Goal: Information Seeking & Learning: Learn about a topic

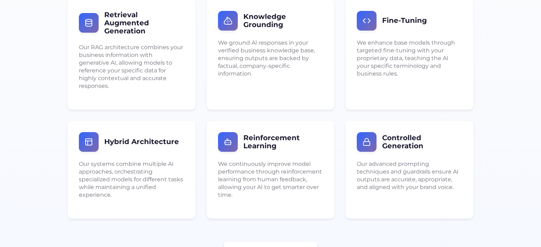
scroll to position [1040, 0]
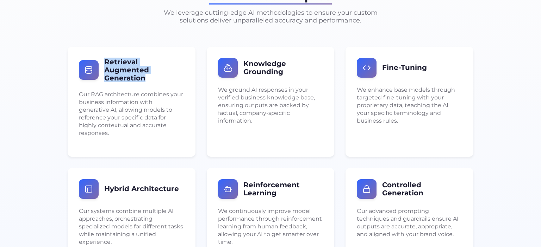
drag, startPoint x: 103, startPoint y: 60, endPoint x: 166, endPoint y: 73, distance: 64.3
click at [166, 73] on div "Retrieval Augmented Generation" at bounding box center [131, 70] width 105 height 24
copy h3 "Retrieval Augmented Generation"
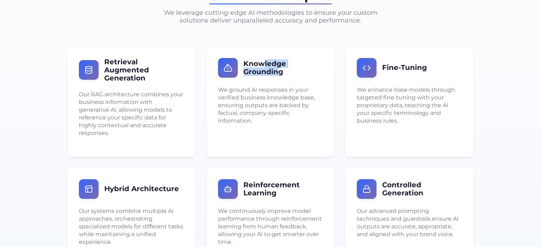
drag, startPoint x: 280, startPoint y: 71, endPoint x: 265, endPoint y: 65, distance: 16.4
click at [265, 65] on h3 "Knowledge Grounding" at bounding box center [283, 68] width 80 height 16
click at [294, 71] on h3 "Knowledge Grounding" at bounding box center [283, 68] width 80 height 16
drag, startPoint x: 285, startPoint y: 74, endPoint x: 241, endPoint y: 63, distance: 44.6
click at [241, 63] on div "Knowledge Grounding" at bounding box center [270, 68] width 105 height 20
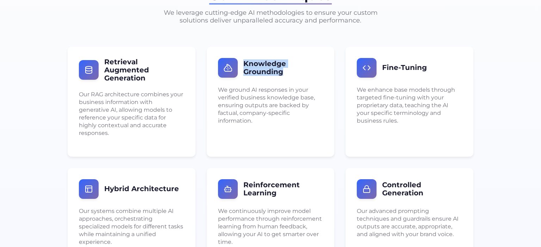
copy h3 "Knowledge Grounding"
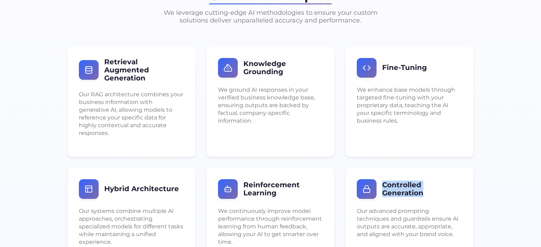
drag, startPoint x: 432, startPoint y: 187, endPoint x: 382, endPoint y: 171, distance: 52.7
click at [382, 171] on div "Controlled Generation Our advanced prompting techniques and guardrails ensure A…" at bounding box center [409, 217] width 128 height 98
copy h3 "Controlled Generation"
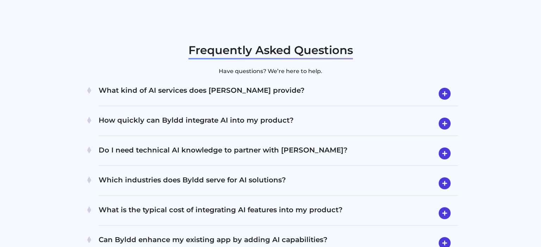
scroll to position [1375, 0]
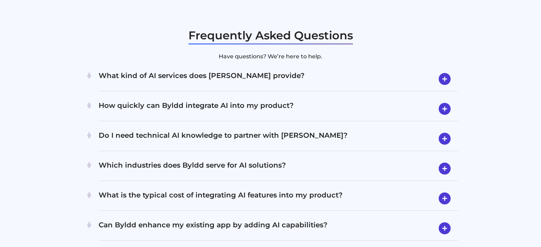
click at [241, 70] on h4 "What kind of AI services does Byldd provide?" at bounding box center [278, 79] width 359 height 18
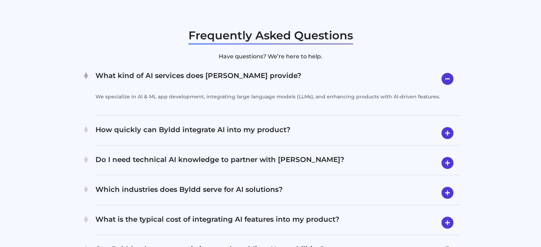
click at [241, 70] on h4 "What kind of AI services does Byldd provide?" at bounding box center [277, 79] width 365 height 18
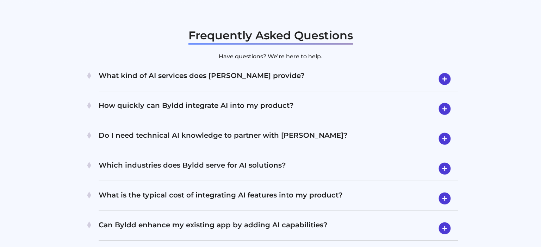
click at [246, 100] on h4 "How quickly can Byldd integrate AI into my product?" at bounding box center [278, 109] width 359 height 18
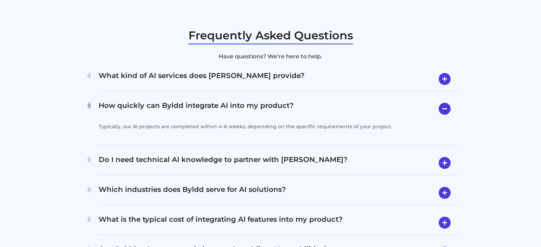
click at [246, 100] on h4 "How quickly can Byldd integrate AI into my product?" at bounding box center [278, 109] width 359 height 18
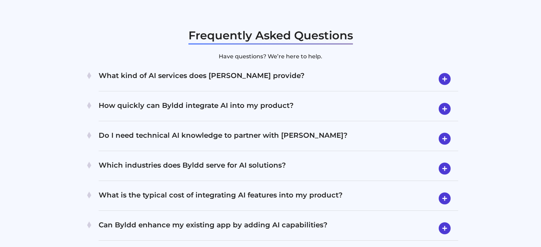
click at [248, 127] on div "Do I need technical AI knowledge to partner with Byldd? Not at all. We handle a…" at bounding box center [278, 139] width 359 height 24
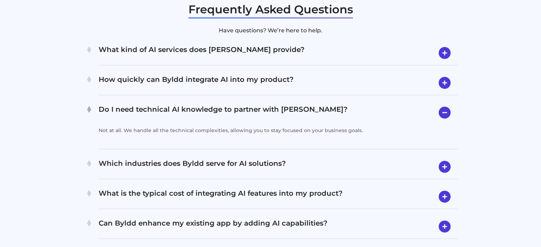
scroll to position [1412, 0]
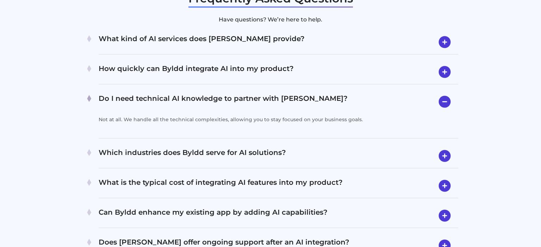
click at [247, 93] on h4 "Do I need technical AI knowledge to partner with Byldd?" at bounding box center [278, 102] width 359 height 18
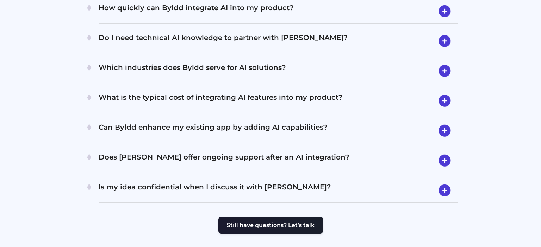
scroll to position [1487, 0]
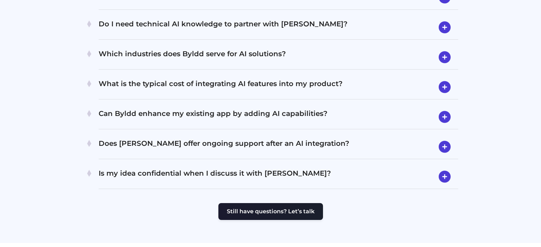
click at [243, 78] on h4 "What is the typical cost of integrating AI features into my product?" at bounding box center [278, 87] width 359 height 18
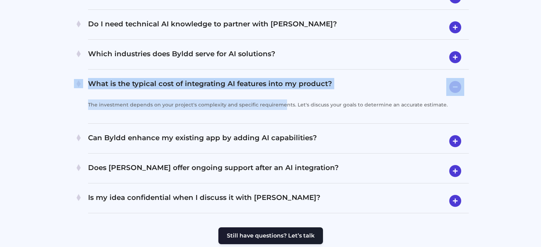
drag, startPoint x: 92, startPoint y: 91, endPoint x: 286, endPoint y: 95, distance: 194.3
click at [286, 95] on li "What is the typical cost of integrating AI features into my product? The invest…" at bounding box center [270, 99] width 396 height 49
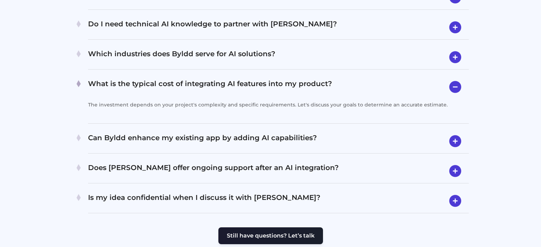
click at [286, 130] on div "Can Byldd enhance my existing app by adding AI capabilities? Absolutely! We fre…" at bounding box center [278, 142] width 380 height 24
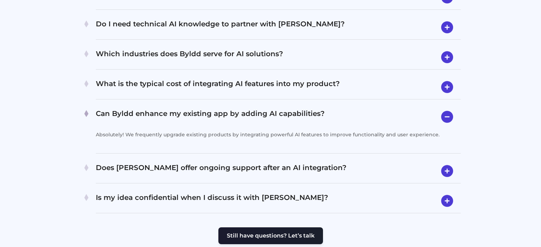
click at [295, 78] on h4 "What is the typical cost of integrating AI features into my product?" at bounding box center [278, 87] width 365 height 18
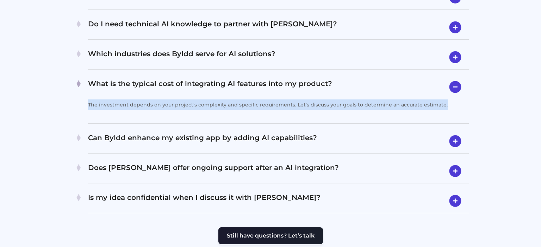
drag, startPoint x: 449, startPoint y: 93, endPoint x: 93, endPoint y: 93, distance: 356.6
click at [93, 93] on div "What is the typical cost of integrating AI features into my product? The invest…" at bounding box center [278, 99] width 380 height 49
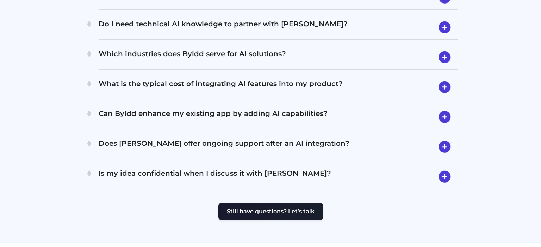
copy p "The investment depends on your project's complexity and specific requirements. …"
click at [149, 78] on h4 "What is the typical cost of integrating AI features into my product?" at bounding box center [278, 87] width 359 height 18
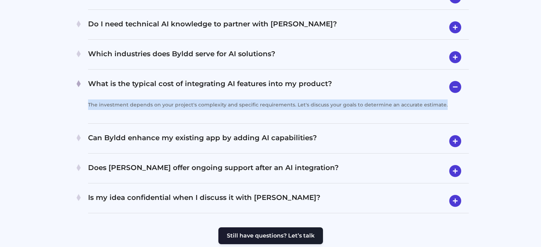
copy p "The investment depends on your project's complexity and specific requirements. …"
drag, startPoint x: 93, startPoint y: 95, endPoint x: 444, endPoint y: 96, distance: 350.9
click at [444, 100] on p "The investment depends on your project's complexity and specific requirements. …" at bounding box center [267, 105] width 359 height 11
